Goal: Find specific page/section: Find specific page/section

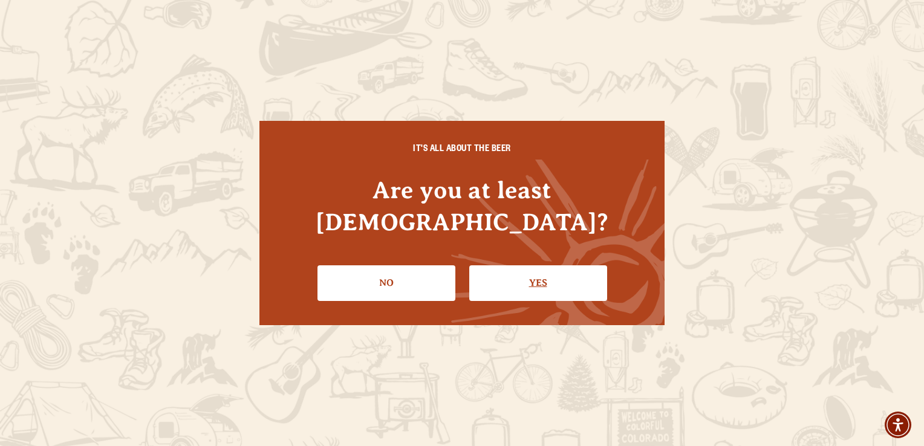
click at [530, 273] on link "Yes" at bounding box center [538, 282] width 138 height 35
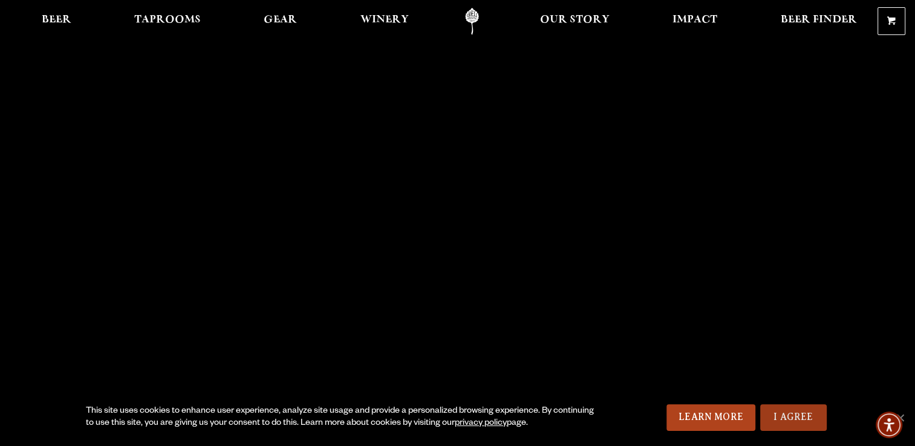
click at [790, 417] on link "I Agree" at bounding box center [793, 417] width 66 height 27
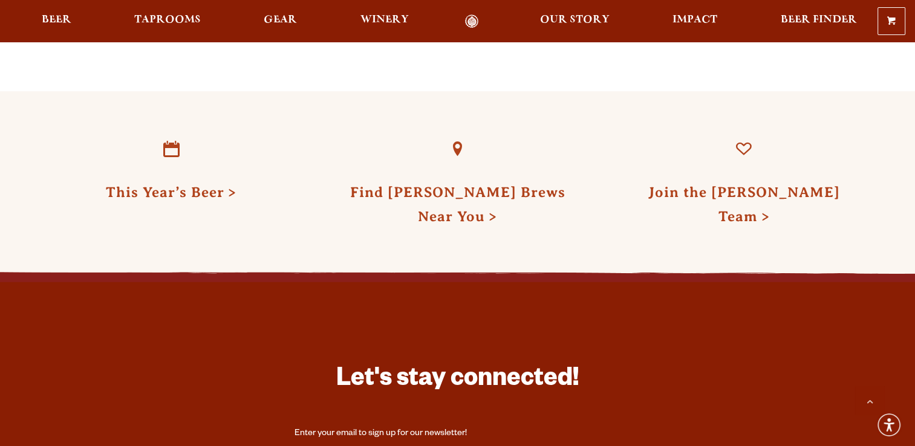
scroll to position [3128, 0]
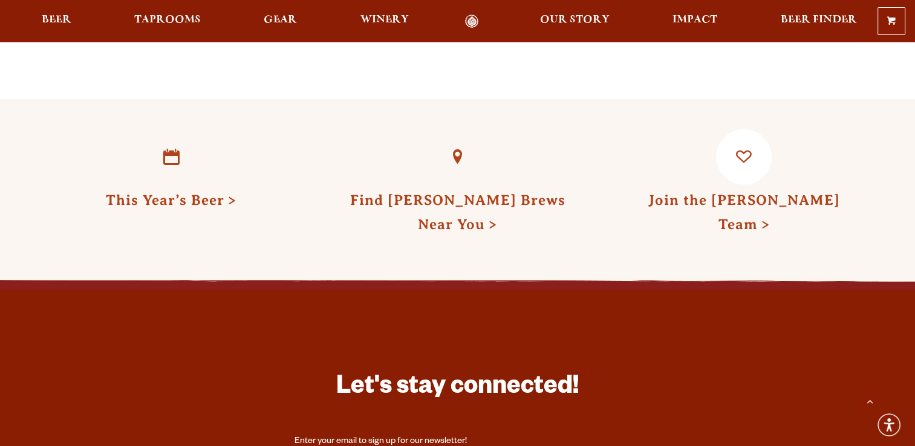
click at [721, 192] on link "Join the [PERSON_NAME] Team" at bounding box center [743, 212] width 192 height 40
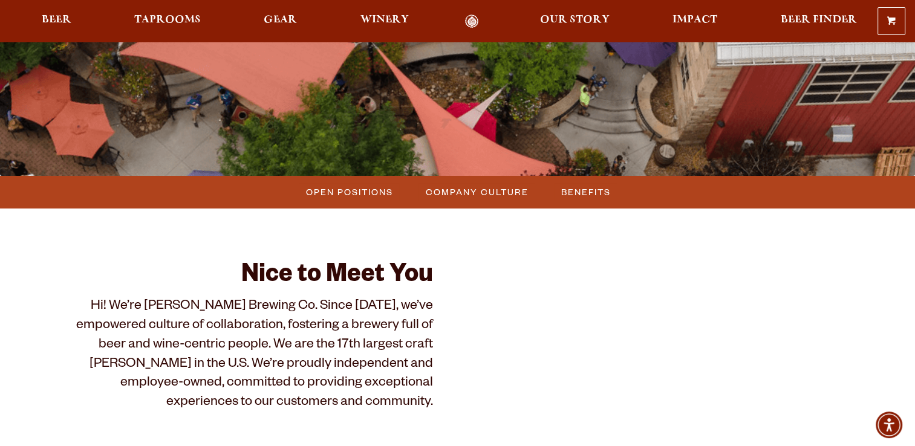
scroll to position [220, 0]
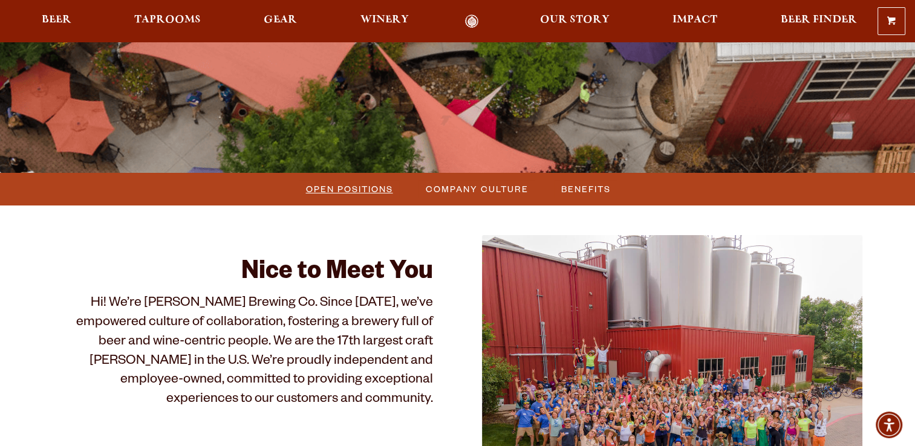
click at [357, 188] on span "Open Positions" at bounding box center [349, 189] width 87 height 18
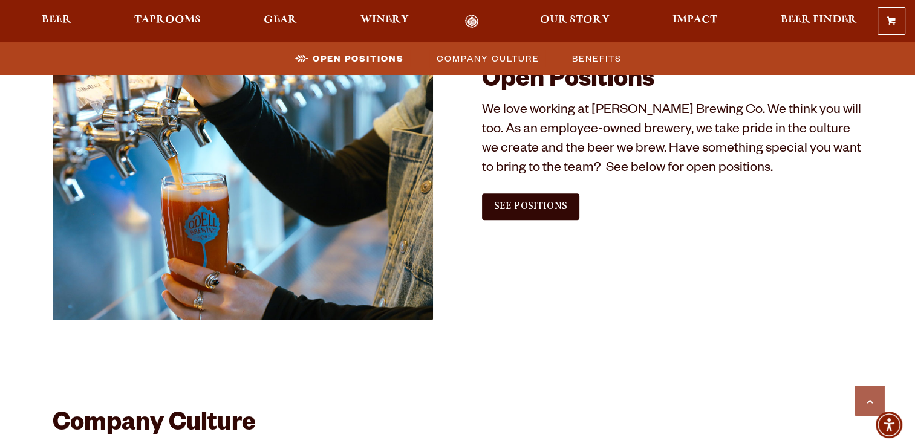
scroll to position [735, 0]
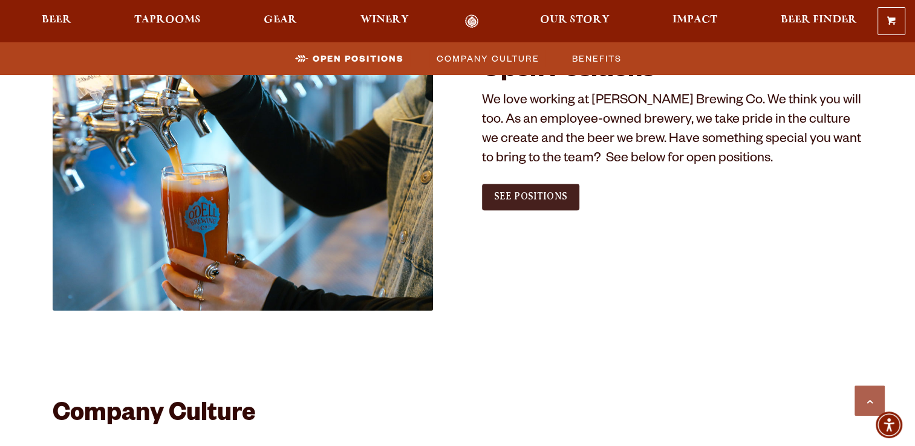
click at [529, 194] on span "See Positions" at bounding box center [530, 196] width 73 height 11
